Goal: Task Accomplishment & Management: Manage account settings

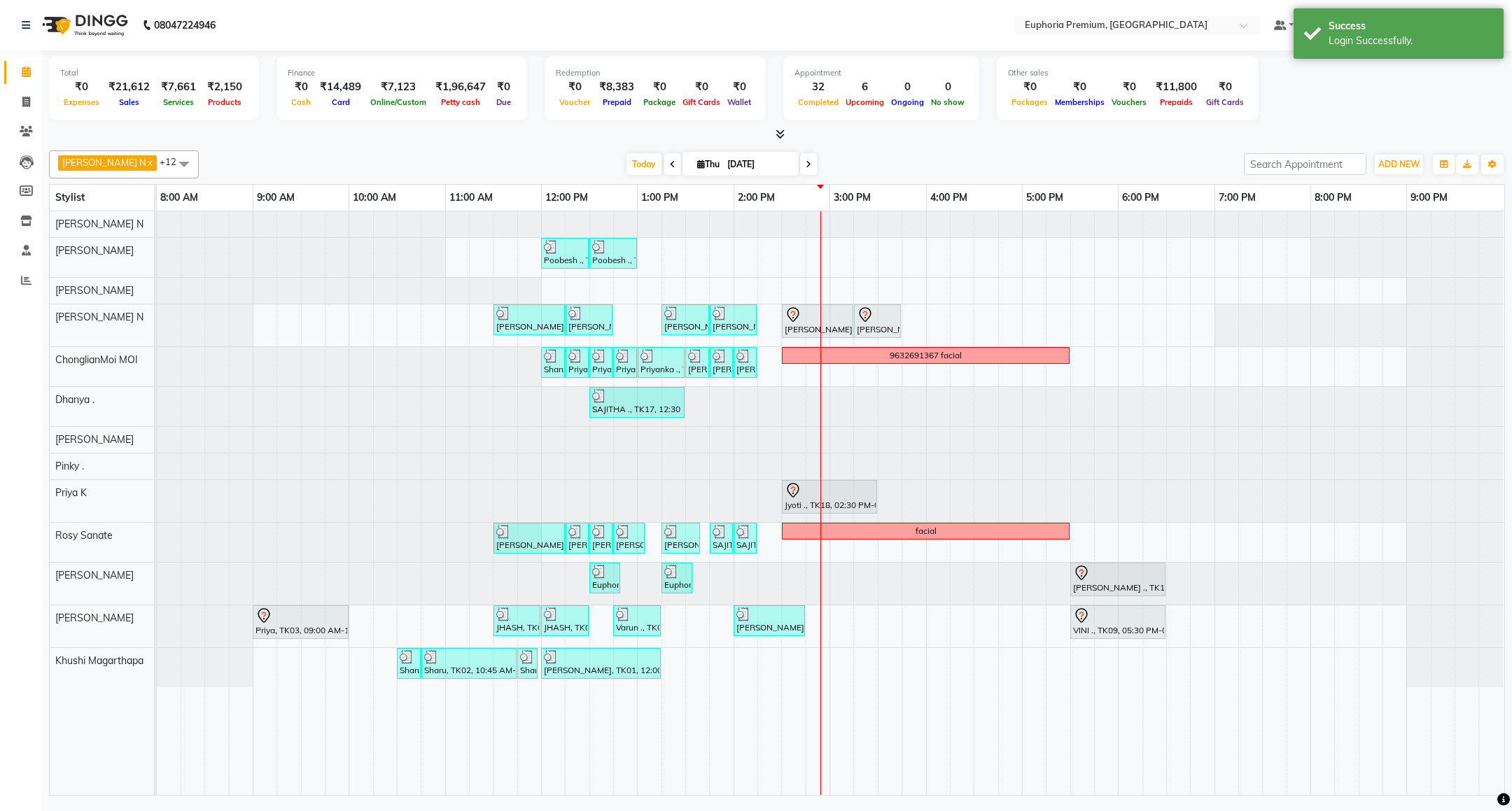
click at [783, 131] on icon at bounding box center [780, 134] width 9 height 11
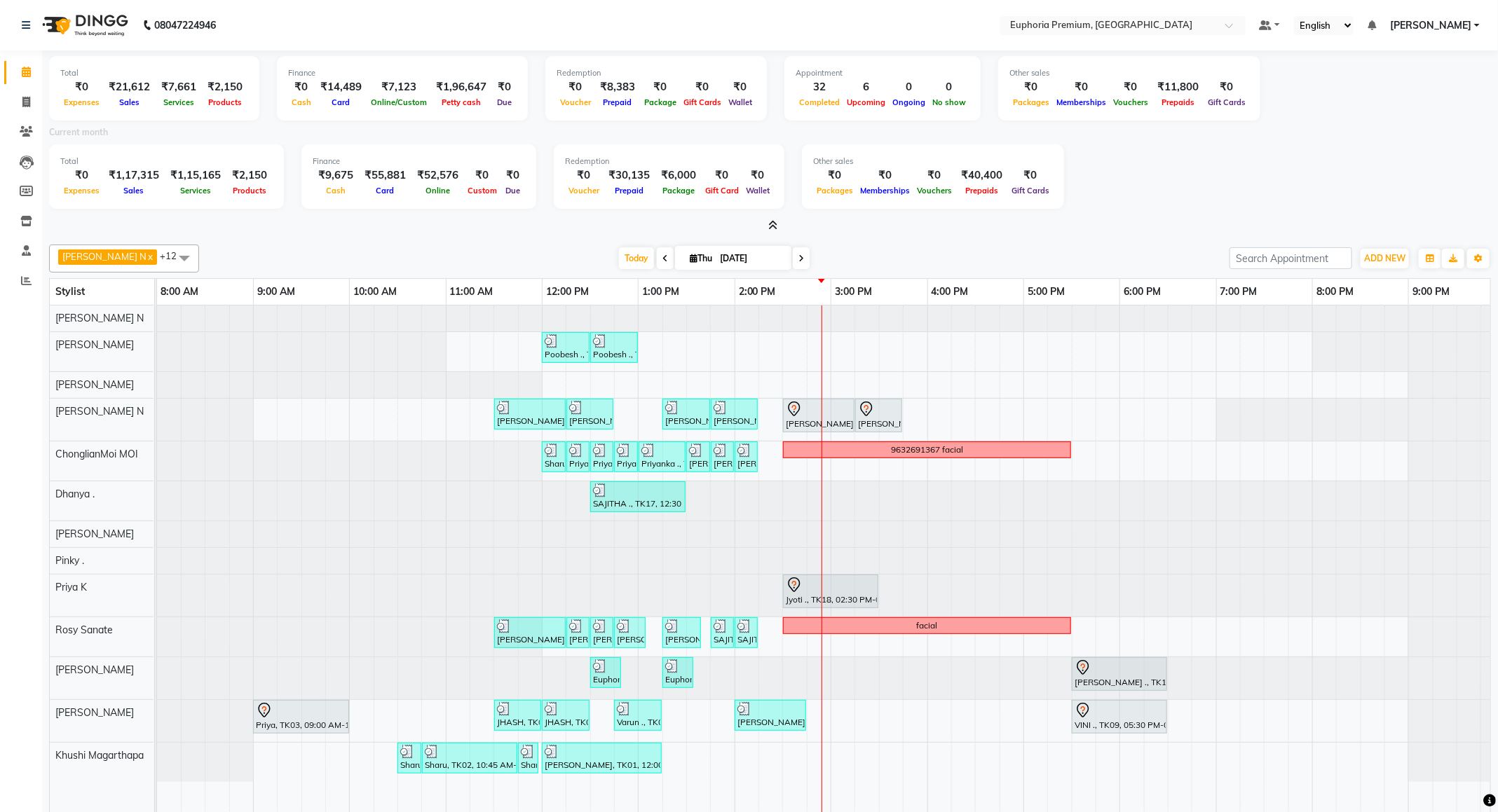
click at [774, 225] on icon at bounding box center [773, 225] width 9 height 11
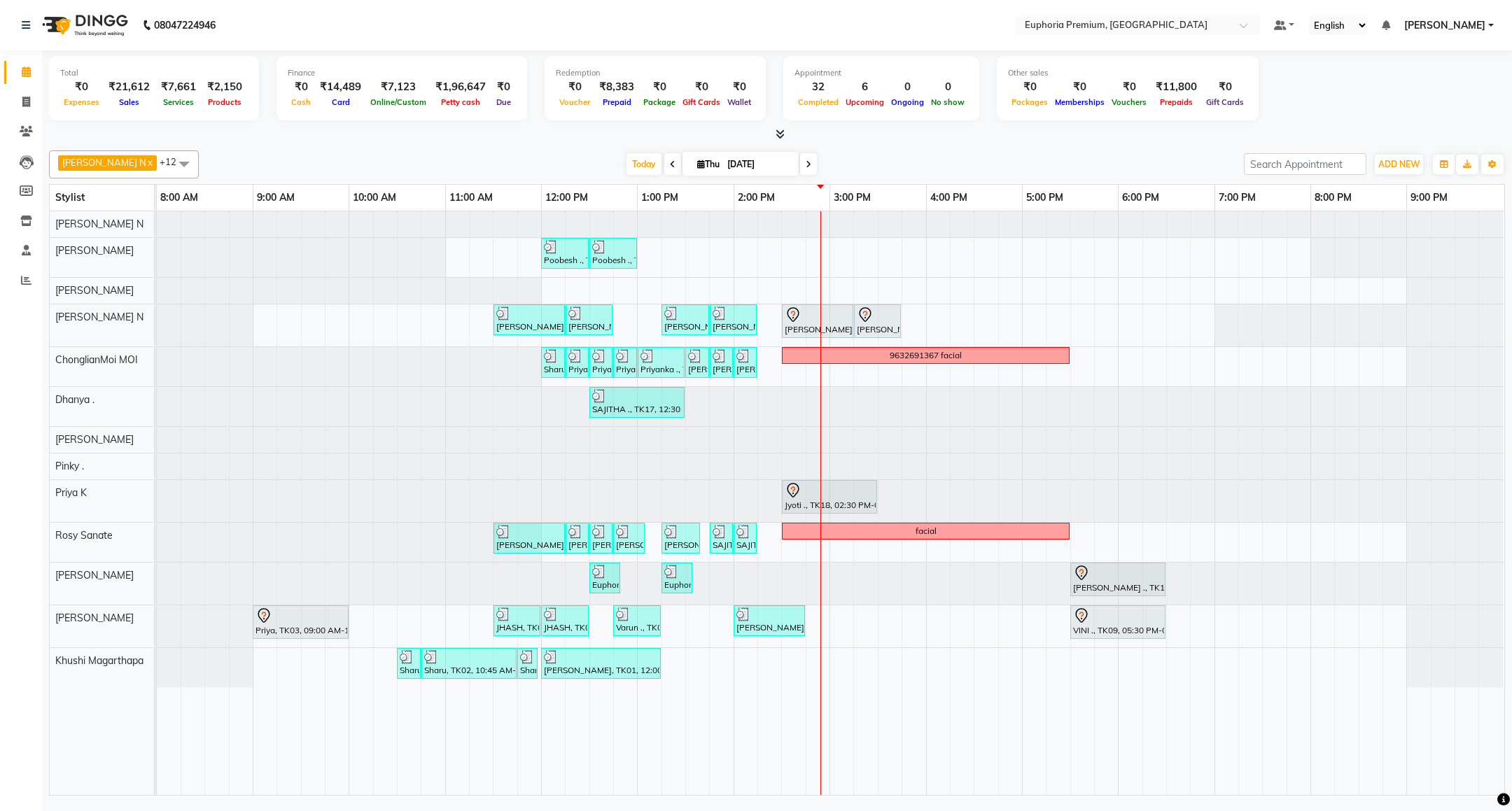
click at [1432, 26] on span "[PERSON_NAME]" at bounding box center [1444, 25] width 81 height 15
click at [1456, 97] on link "Sign out" at bounding box center [1422, 96] width 128 height 21
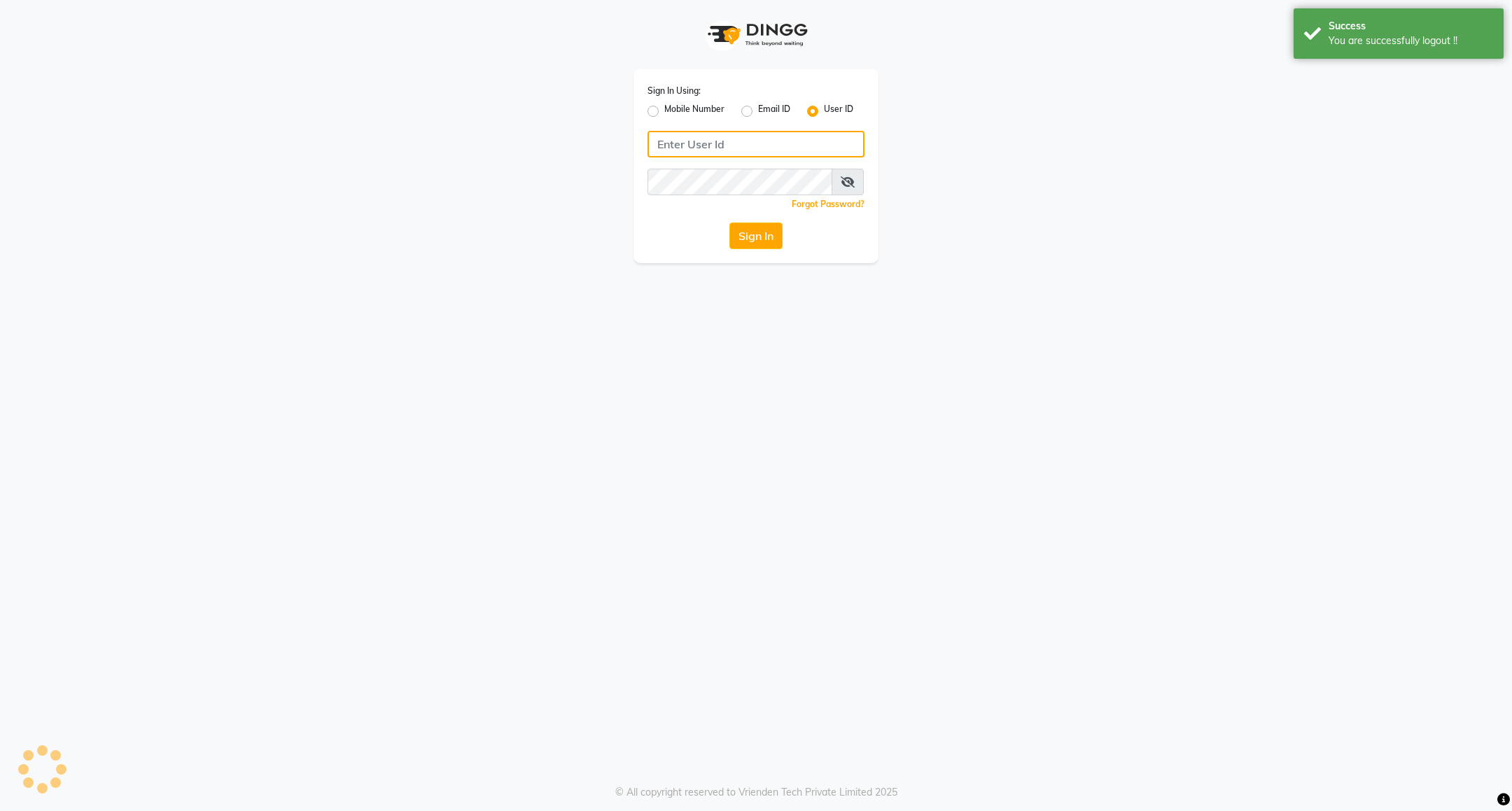
type input "7411165600"
click at [700, 106] on label "Mobile Number" at bounding box center [694, 111] width 60 height 16
click at [673, 106] on input "Mobile Number" at bounding box center [668, 107] width 9 height 9
radio input "true"
radio input "false"
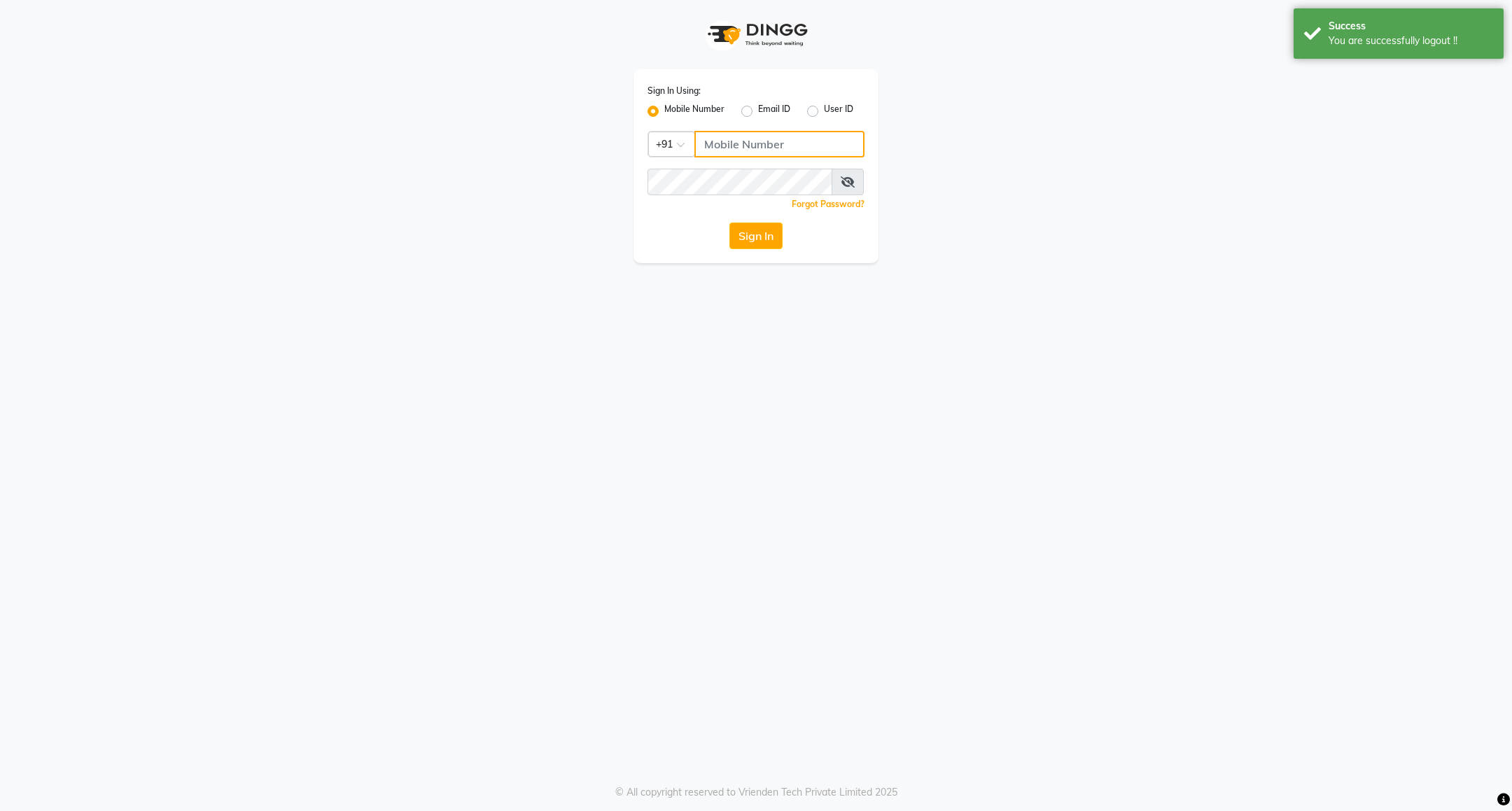
click at [752, 147] on input "Username" at bounding box center [779, 144] width 170 height 26
type input "8884568139"
click at [756, 230] on button "Sign In" at bounding box center [755, 236] width 53 height 26
